Goal: Find contact information: Find contact information

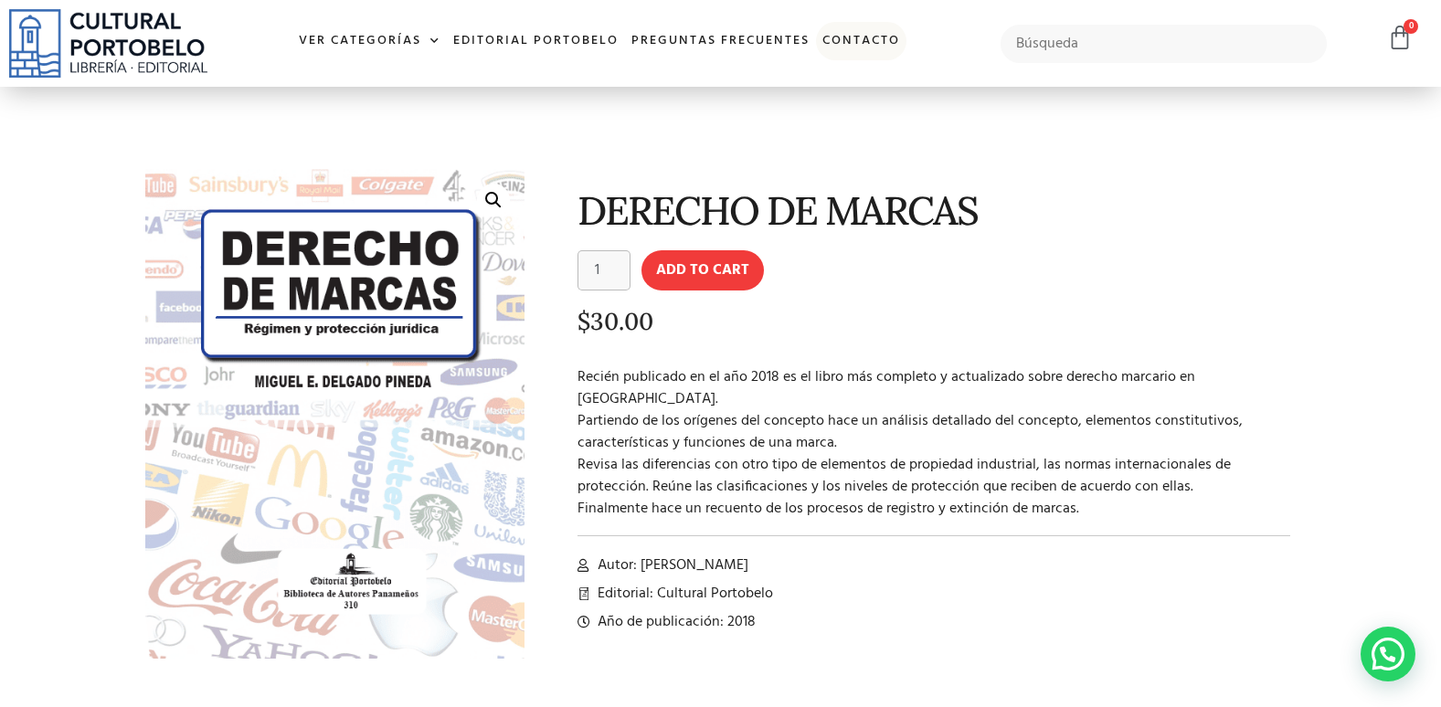
click at [867, 49] on link "Contacto" at bounding box center [861, 41] width 90 height 39
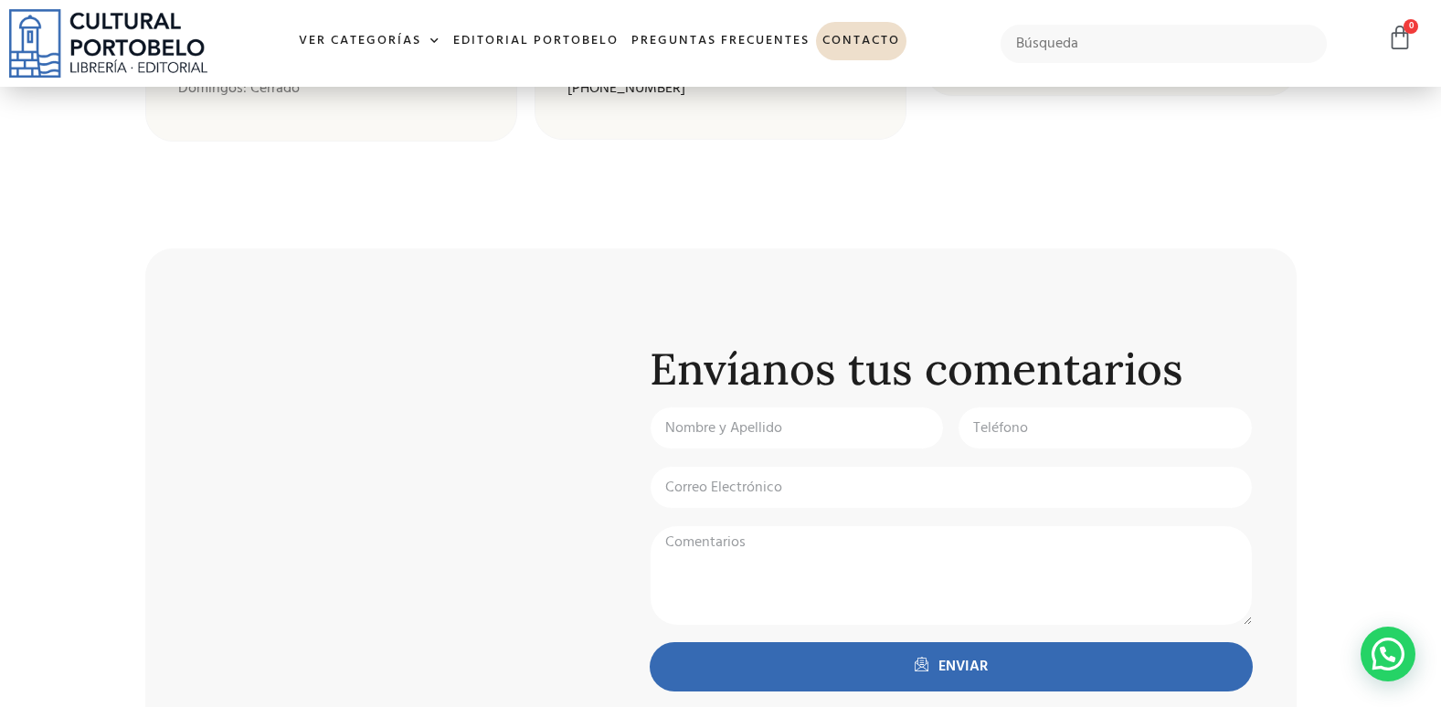
scroll to position [548, 0]
